Goal: Check status: Check status

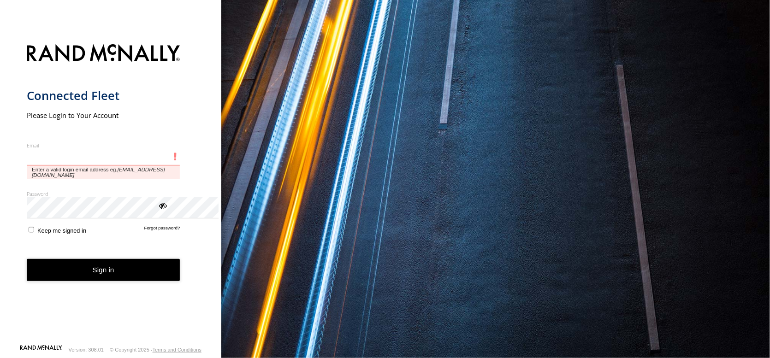
type input "**********"
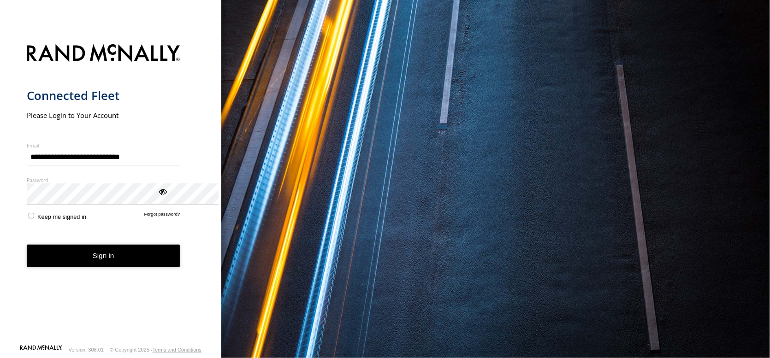
click at [94, 268] on button "Sign in" at bounding box center [104, 256] width 154 height 23
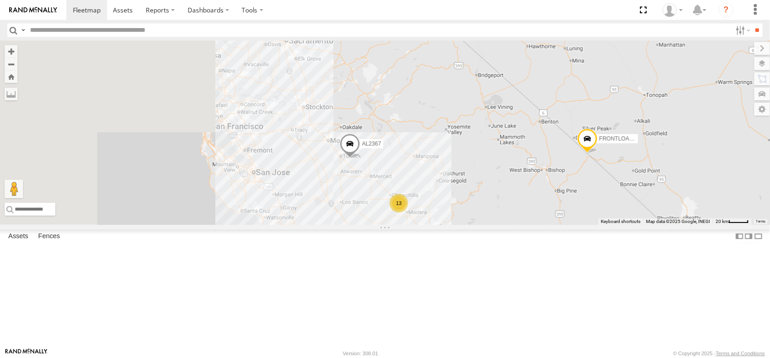
drag, startPoint x: 307, startPoint y: 191, endPoint x: 538, endPoint y: 238, distance: 235.8
click at [538, 225] on div "FRONTLOADER JD344H AL2367 AL2339 2 13 2" at bounding box center [385, 133] width 770 height 185
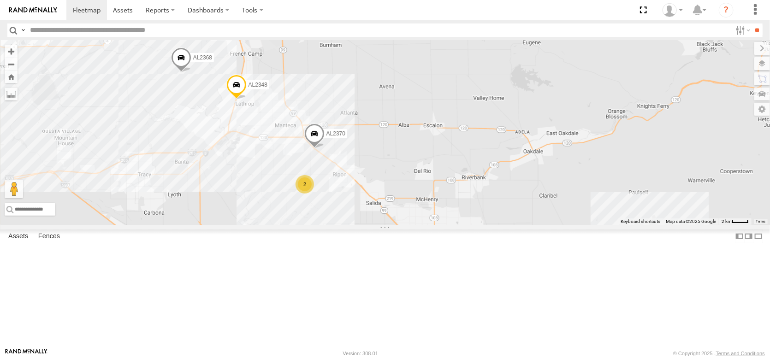
drag, startPoint x: 402, startPoint y: 177, endPoint x: 481, endPoint y: 252, distance: 109.3
click at [481, 225] on div "FRONTLOADER JD344H AL2367 AL2339 AL2327 AL2245 2 AL2368 AL2281 AL2348 AL2370 AL…" at bounding box center [385, 133] width 770 height 185
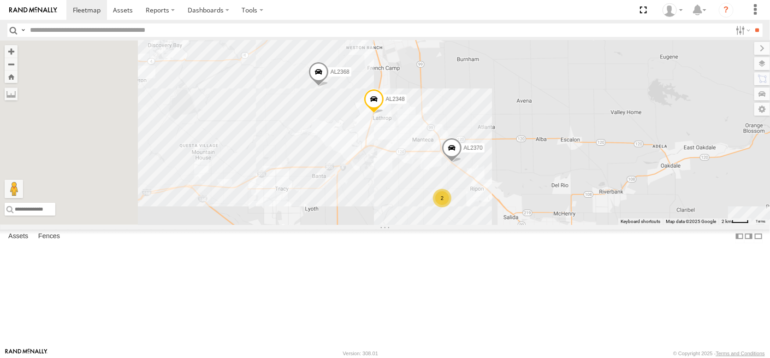
drag, startPoint x: 345, startPoint y: 177, endPoint x: 488, endPoint y: 195, distance: 144.5
click at [485, 195] on div "FRONTLOADER JD344H AL2367 AL2339 AL2327 AL2245 2 AL2368 AL2281 AL2348 AL2370 AL…" at bounding box center [385, 133] width 770 height 185
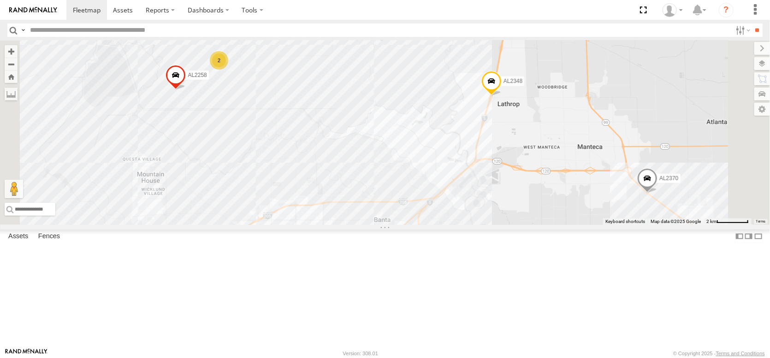
drag, startPoint x: 388, startPoint y: 156, endPoint x: 421, endPoint y: 141, distance: 36.7
click at [421, 141] on div "FRONTLOADER JD344H AL2367 AL2339 AL2327 AL2245 AL2368 AL2281 AL2348 AL2370 AL23…" at bounding box center [385, 133] width 770 height 185
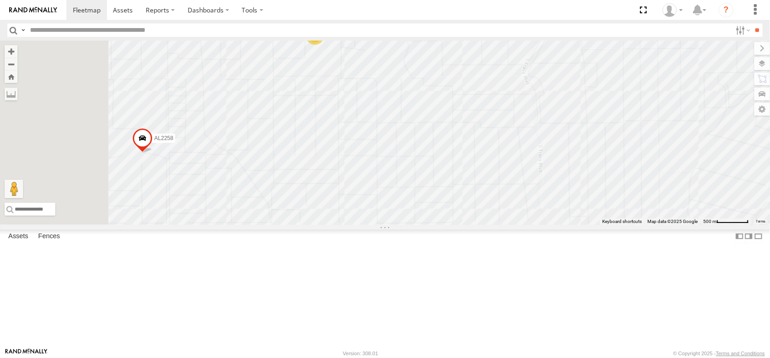
drag, startPoint x: 352, startPoint y: 125, endPoint x: 434, endPoint y: 127, distance: 81.2
click at [434, 127] on div "FRONTLOADER JD344H AL2367 AL2339 AL2327 AL2245 AL2368 AL2281 AL2348 AL2370 AL23…" at bounding box center [385, 133] width 770 height 185
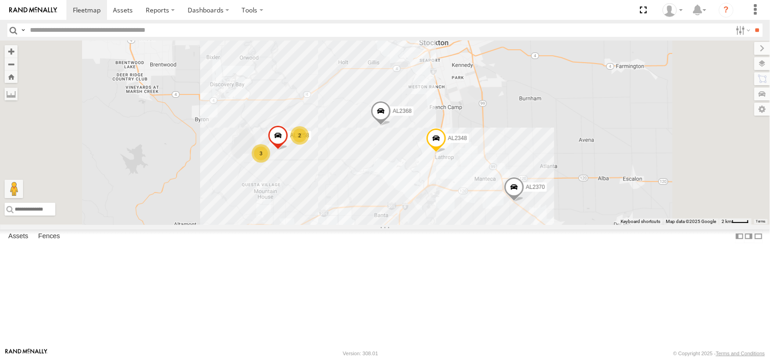
click at [513, 247] on div "2" at bounding box center [504, 237] width 18 height 18
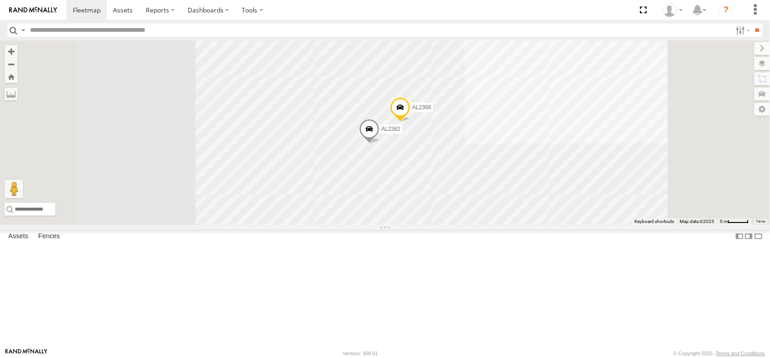
click at [547, 225] on div "FRONTLOADER JD344H AL2367 AL2339 AL2327 AL2245 AL2368 AL2281 AL2348 AL2370 AL23…" at bounding box center [385, 133] width 770 height 185
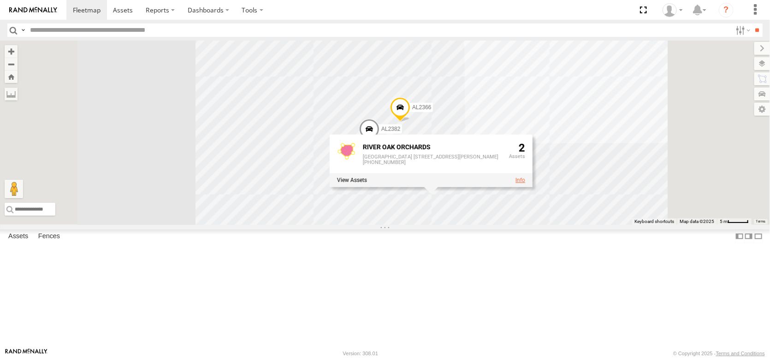
click at [525, 184] on link at bounding box center [521, 180] width 10 height 6
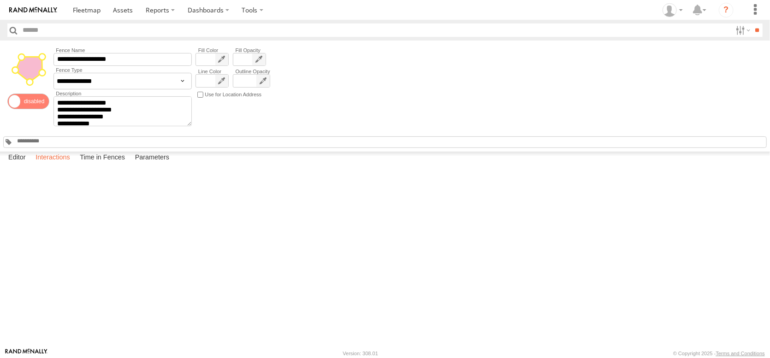
click at [58, 165] on label "Interactions" at bounding box center [53, 158] width 44 height 13
click at [101, 9] on span at bounding box center [87, 10] width 28 height 9
